Goal: Task Accomplishment & Management: Use online tool/utility

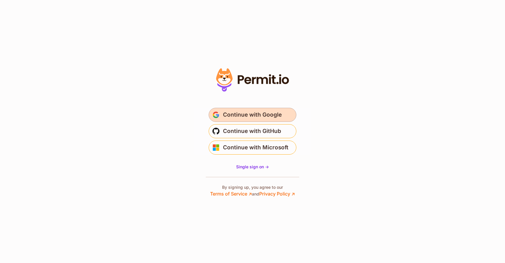
click at [253, 112] on span "Continue with Google" at bounding box center [252, 114] width 59 height 9
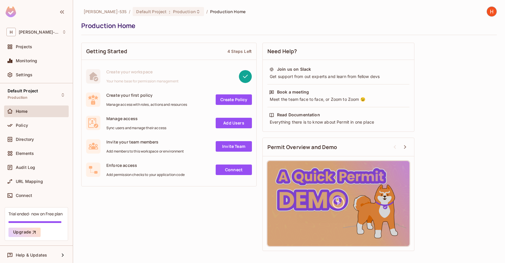
click at [244, 98] on link "Create Policy" at bounding box center [234, 99] width 36 height 11
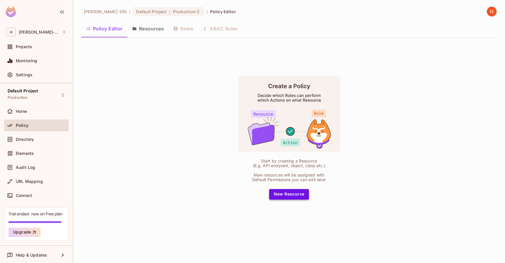
click at [288, 191] on button "New Resource" at bounding box center [289, 194] width 40 height 11
